Goal: Information Seeking & Learning: Check status

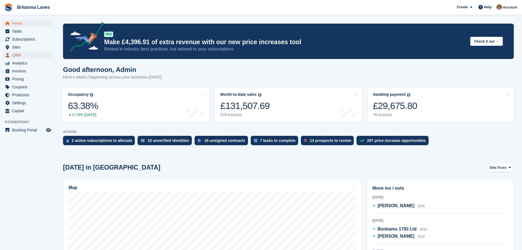
click at [15, 57] on span "CRM" at bounding box center [28, 55] width 33 height 8
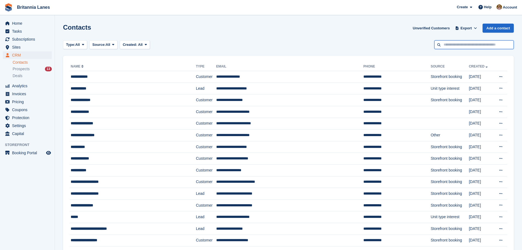
click at [464, 45] on input "text" at bounding box center [475, 44] width 80 height 9
type input "********"
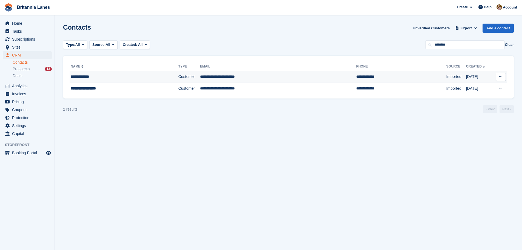
click at [83, 78] on div "**********" at bounding box center [112, 77] width 82 height 6
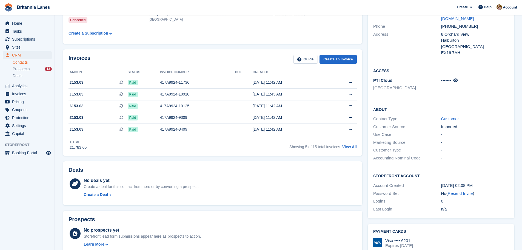
scroll to position [55, 0]
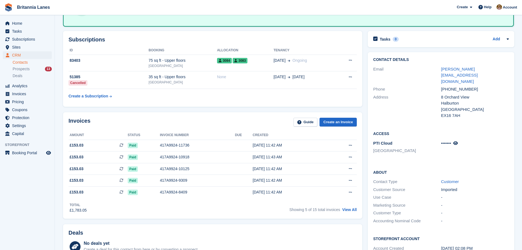
click at [350, 206] on div "Showing 5 of 15 total invoices View All" at bounding box center [323, 209] width 67 height 9
click at [352, 209] on link "View All" at bounding box center [350, 209] width 15 height 4
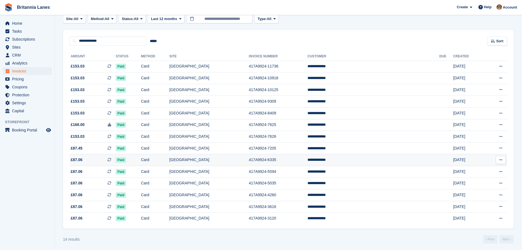
scroll to position [33, 0]
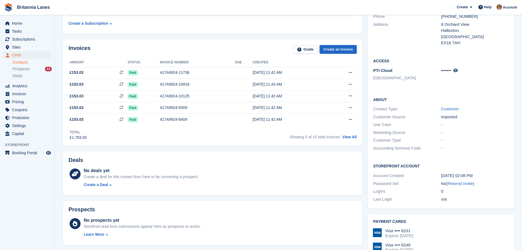
scroll to position [137, 0]
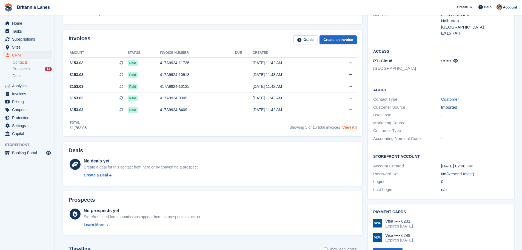
click at [354, 129] on link "View All" at bounding box center [350, 127] width 15 height 4
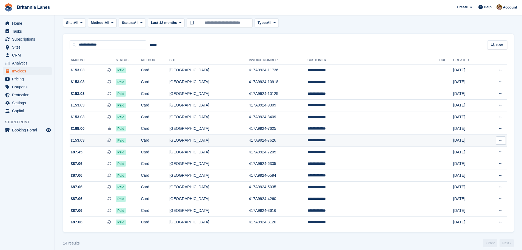
scroll to position [33, 0]
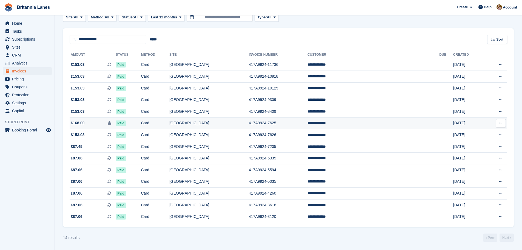
click at [116, 126] on span "This is a security deposit invoice." at bounding box center [112, 123] width 8 height 6
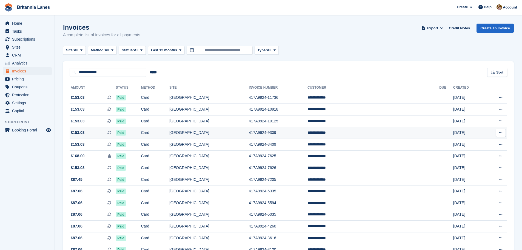
scroll to position [33, 0]
